Goal: Task Accomplishment & Management: Manage account settings

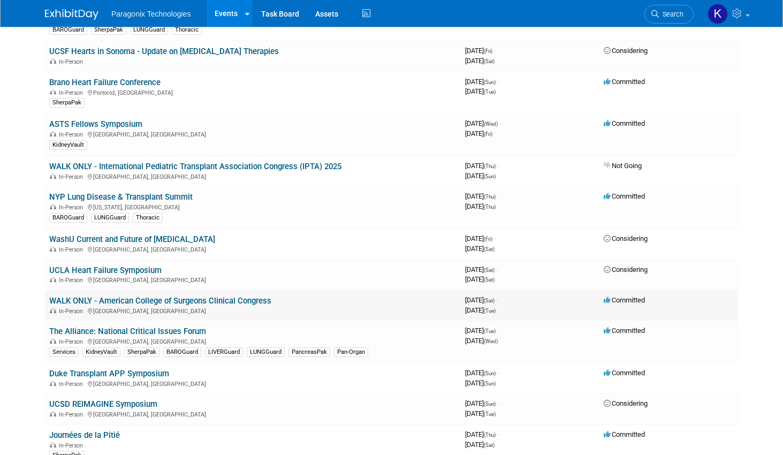
scroll to position [153, 0]
click at [156, 301] on link "WALK ONLY - American College of Surgeons Clinical Congress" at bounding box center [160, 302] width 222 height 10
click at [0, 0] on div at bounding box center [0, 0] width 0 height 0
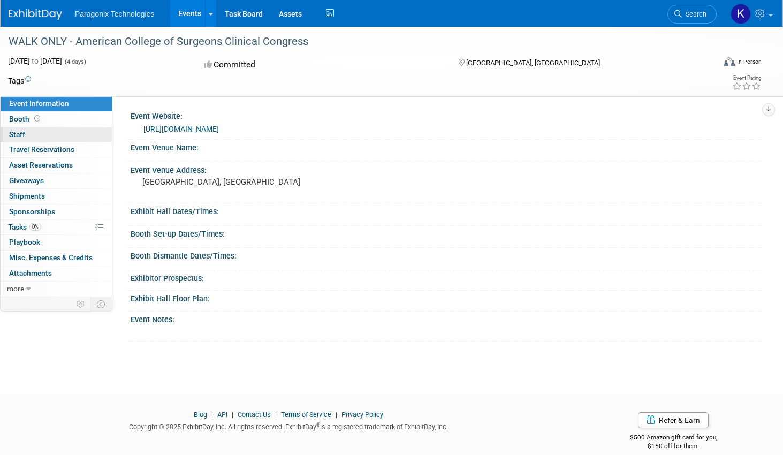
click at [22, 134] on span "Staff 0" at bounding box center [17, 134] width 16 height 9
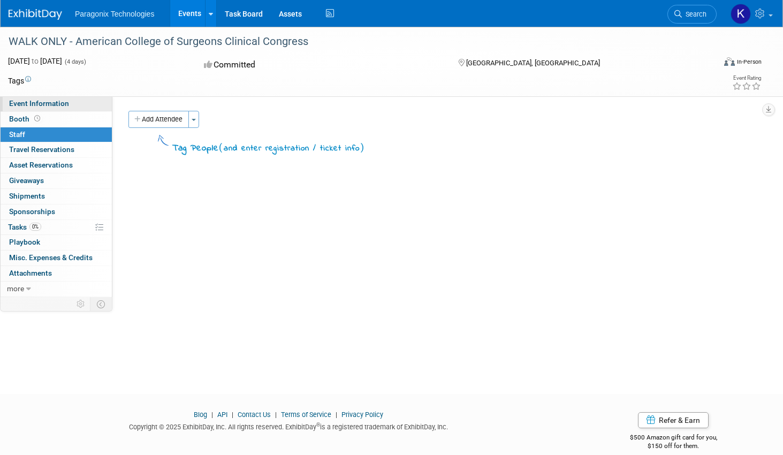
click at [41, 104] on span "Event Information" at bounding box center [39, 103] width 60 height 9
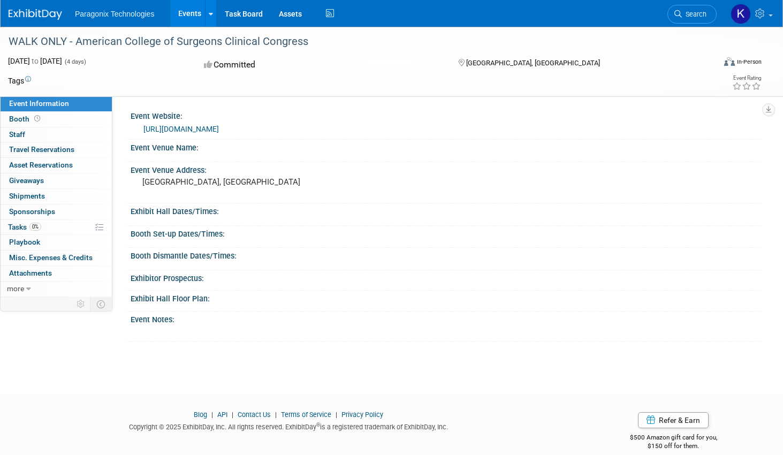
click at [156, 126] on link "https://www.facs.org/" at bounding box center [180, 129] width 75 height 9
click at [24, 224] on span "Tasks 0%" at bounding box center [24, 227] width 33 height 9
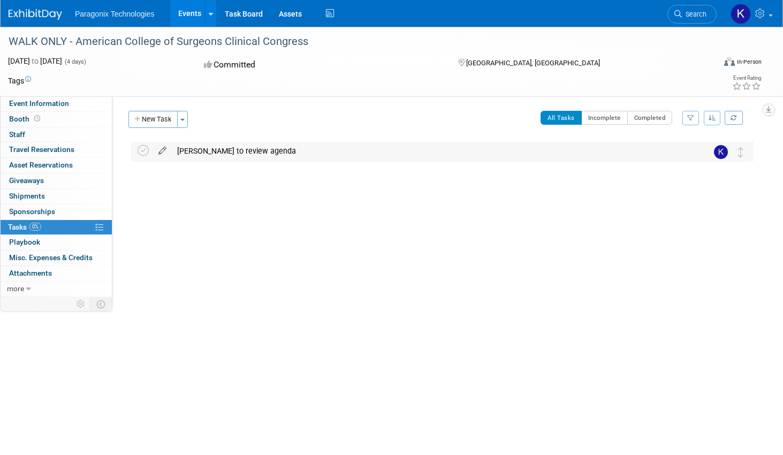
click at [162, 152] on icon at bounding box center [162, 148] width 19 height 13
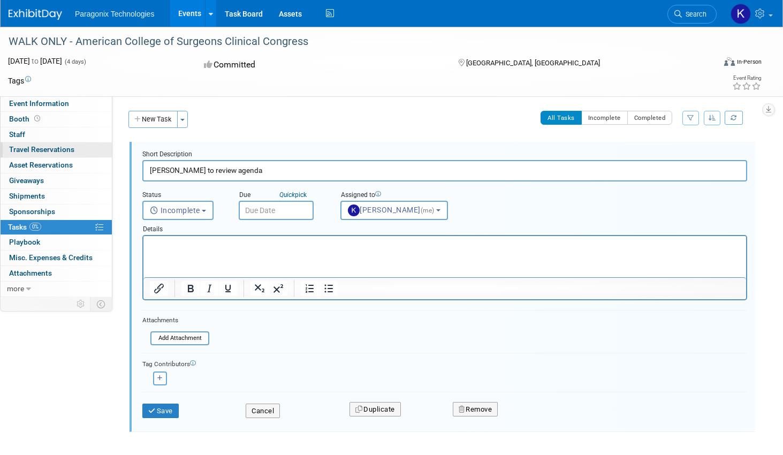
click at [39, 153] on span "Travel Reservations 0" at bounding box center [41, 149] width 65 height 9
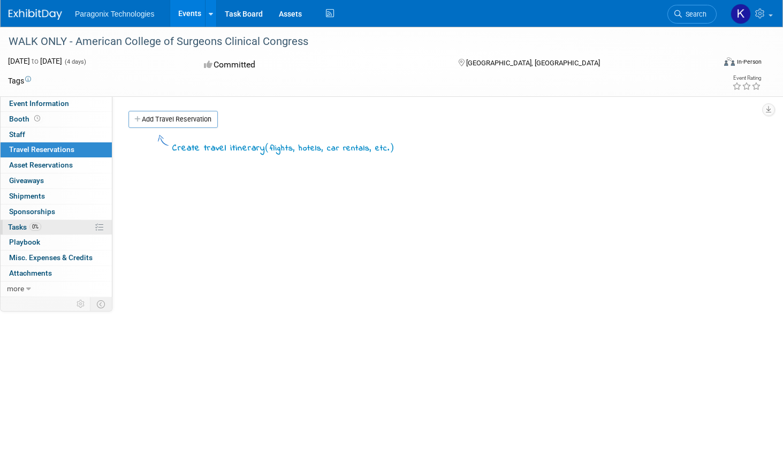
click at [18, 226] on span "Tasks 0%" at bounding box center [24, 227] width 33 height 9
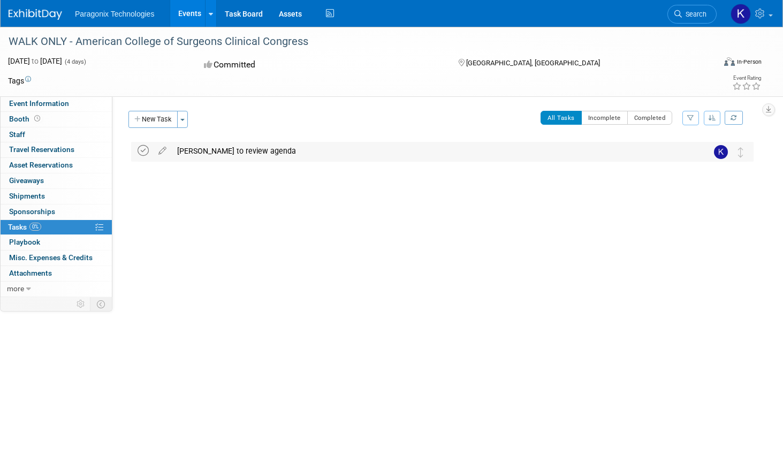
click at [140, 152] on icon at bounding box center [143, 150] width 11 height 11
click at [41, 43] on div "WALK ONLY - American College of Surgeons Clinical Congress" at bounding box center [351, 41] width 693 height 19
click at [19, 10] on img at bounding box center [36, 14] width 54 height 11
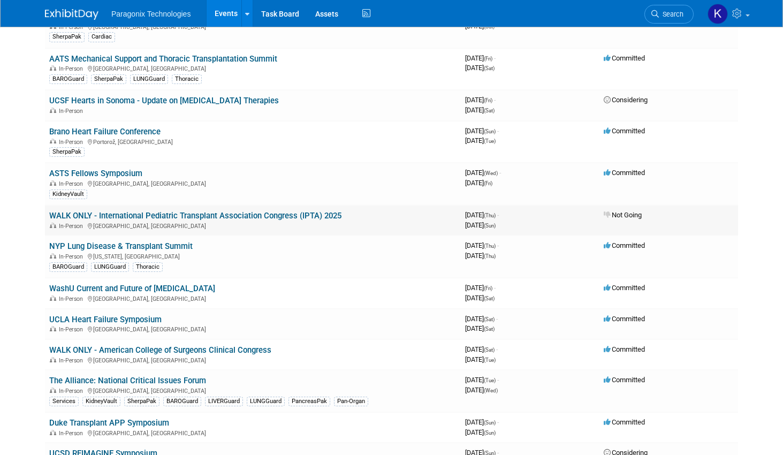
scroll to position [105, 0]
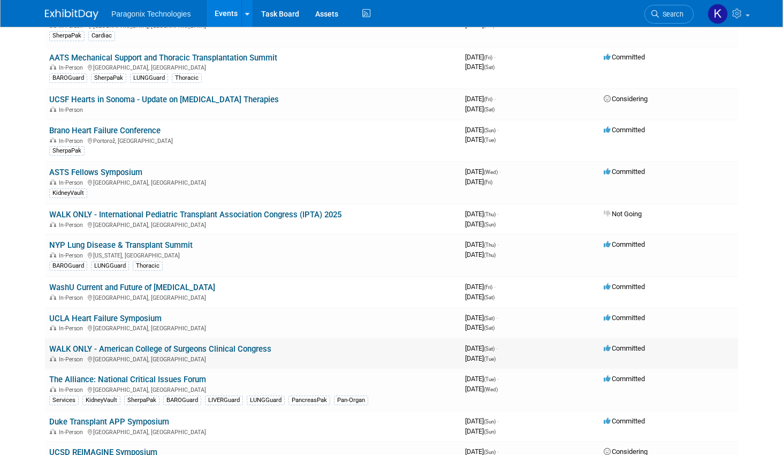
click at [157, 347] on link "WALK ONLY - American College of Surgeons Clinical Congress" at bounding box center [160, 349] width 222 height 10
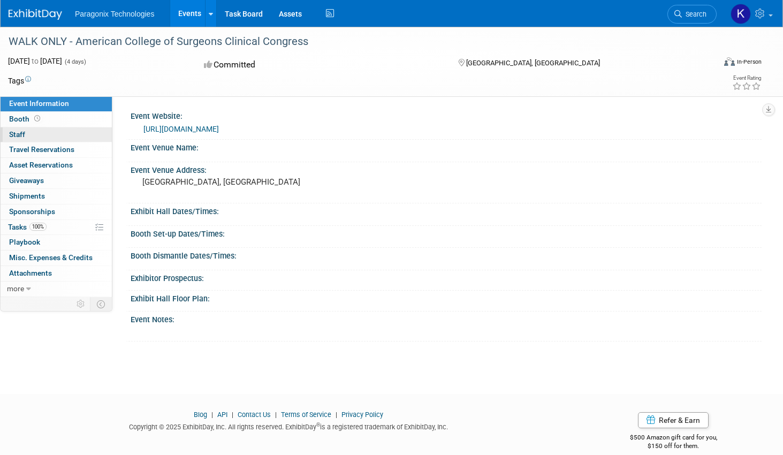
click at [23, 134] on span "Staff 0" at bounding box center [17, 134] width 16 height 9
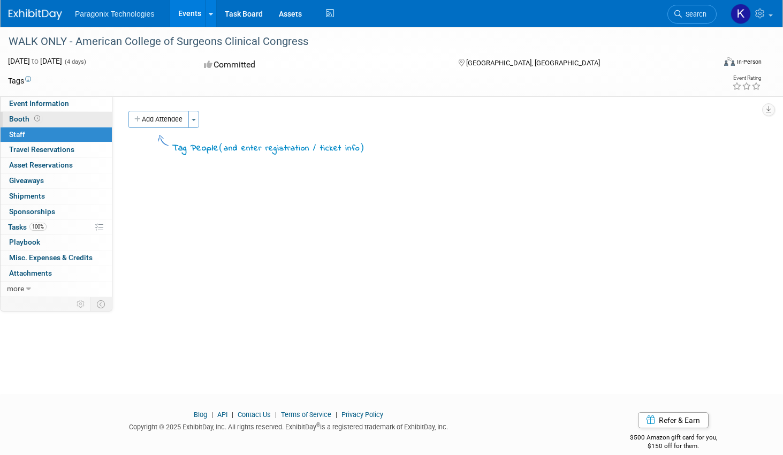
click at [19, 120] on span "Booth" at bounding box center [25, 119] width 33 height 9
